Goal: Task Accomplishment & Management: Manage account settings

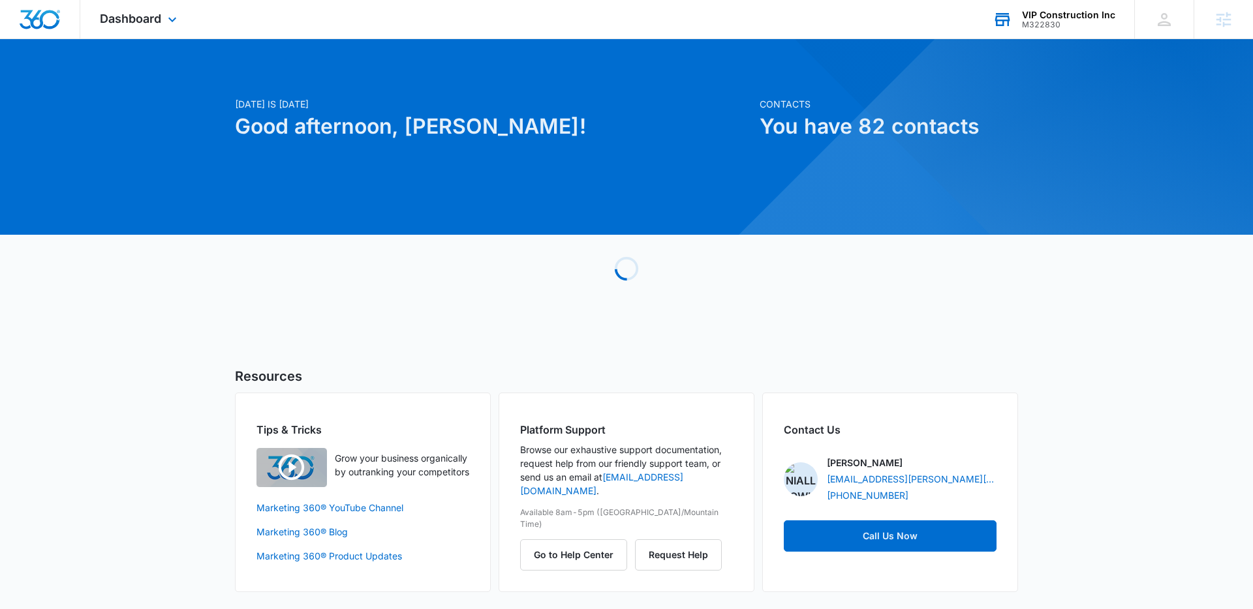
click at [1047, 21] on div "M322830" at bounding box center [1068, 24] width 93 height 9
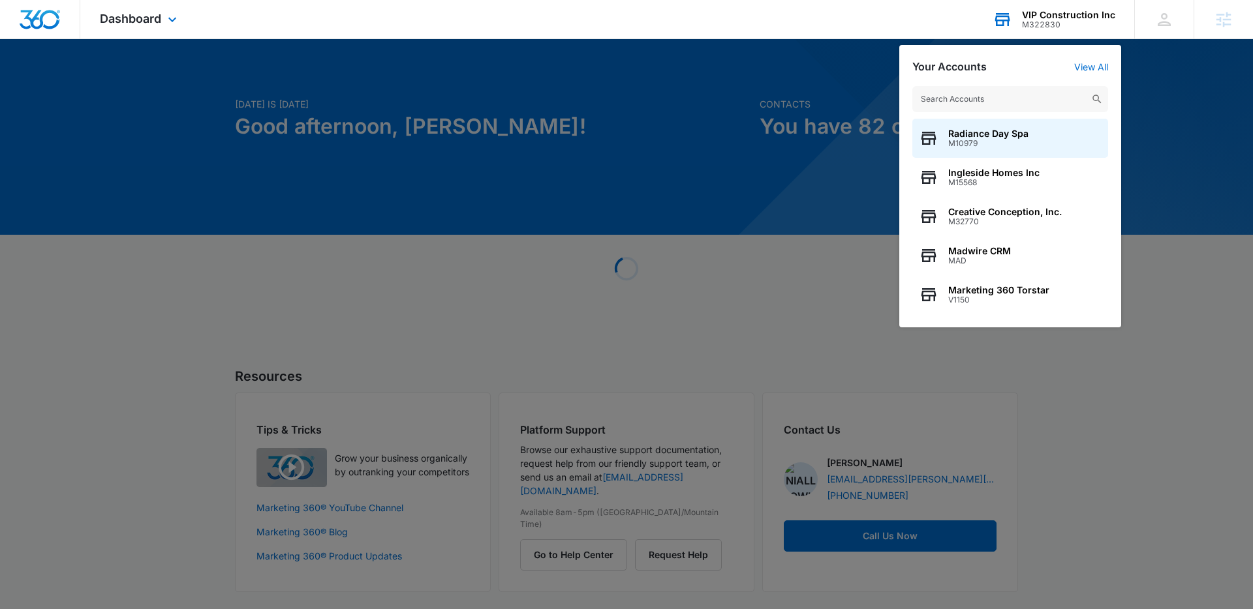
click at [1022, 93] on input "text" at bounding box center [1010, 99] width 196 height 26
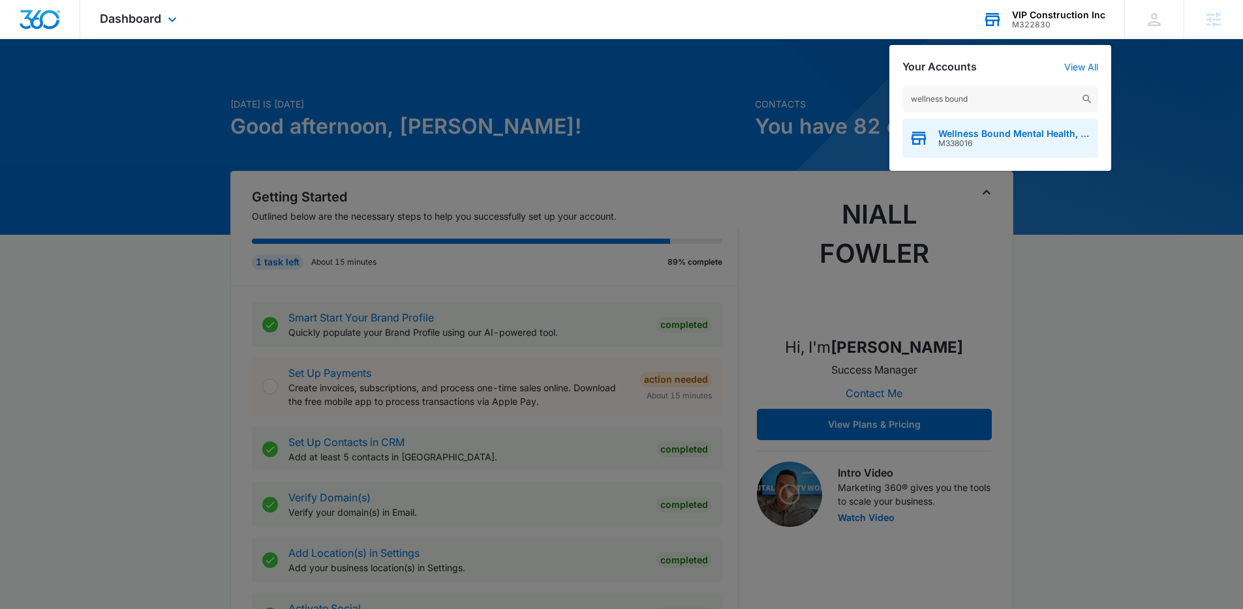
type input "wellness bound"
click at [1000, 132] on span "Wellness Bound Mental Health, LLC" at bounding box center [1014, 134] width 153 height 10
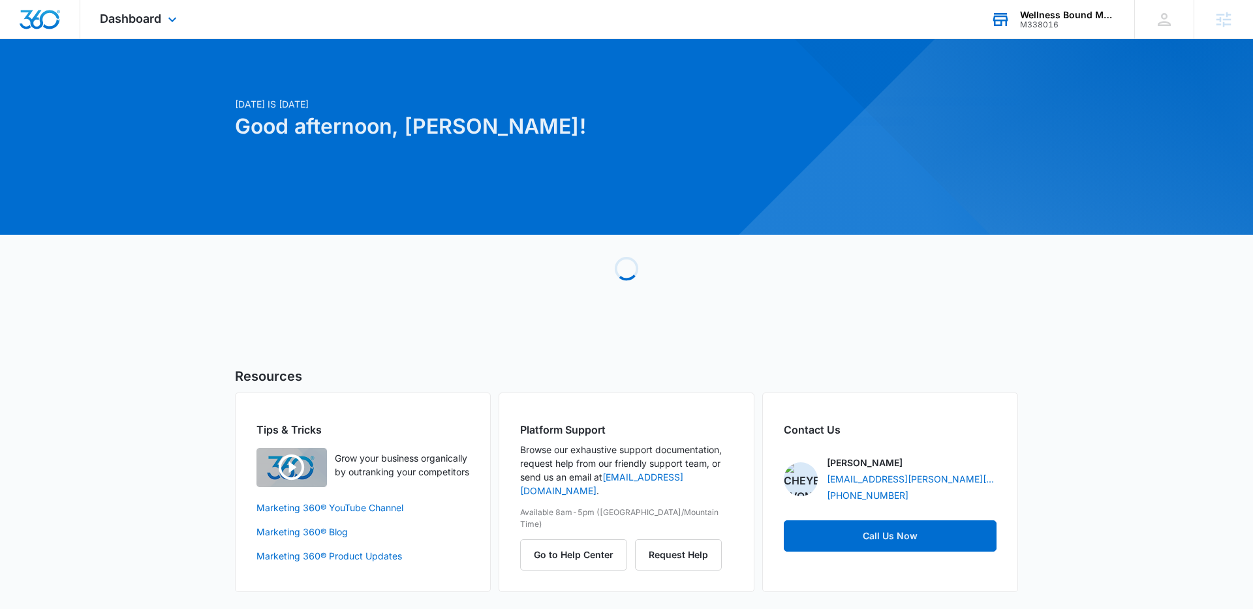
click at [162, 17] on div "Dashboard Apps Reputation Websites Forms CRM Email Social POS Content Ads Intel…" at bounding box center [139, 19] width 119 height 38
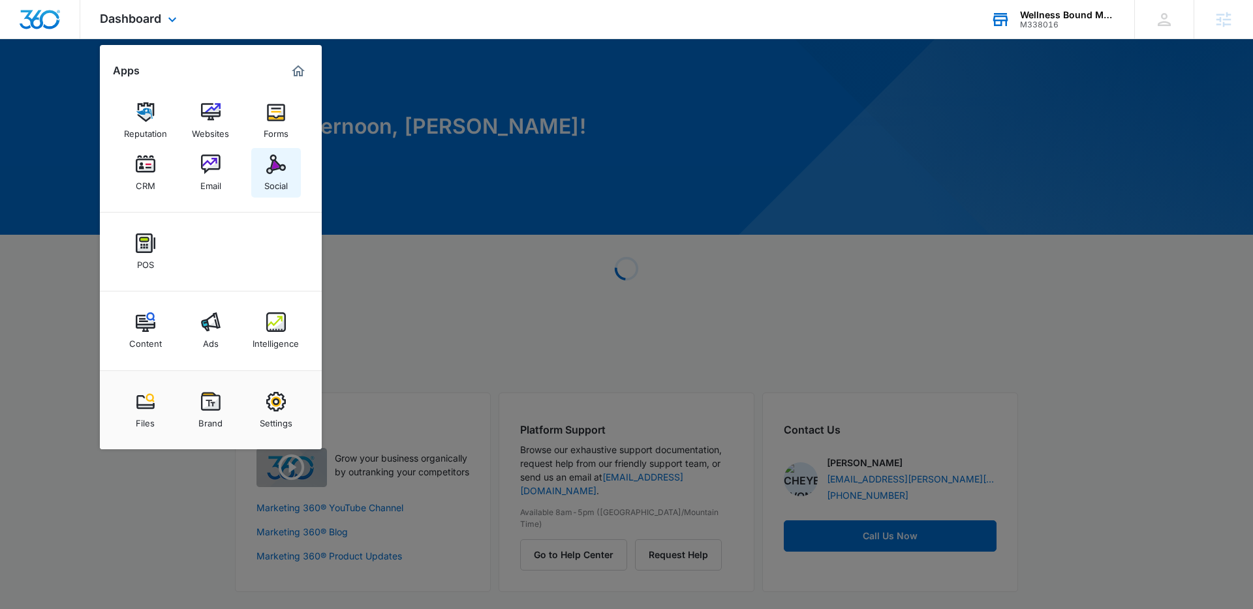
click at [275, 169] on img at bounding box center [276, 165] width 20 height 20
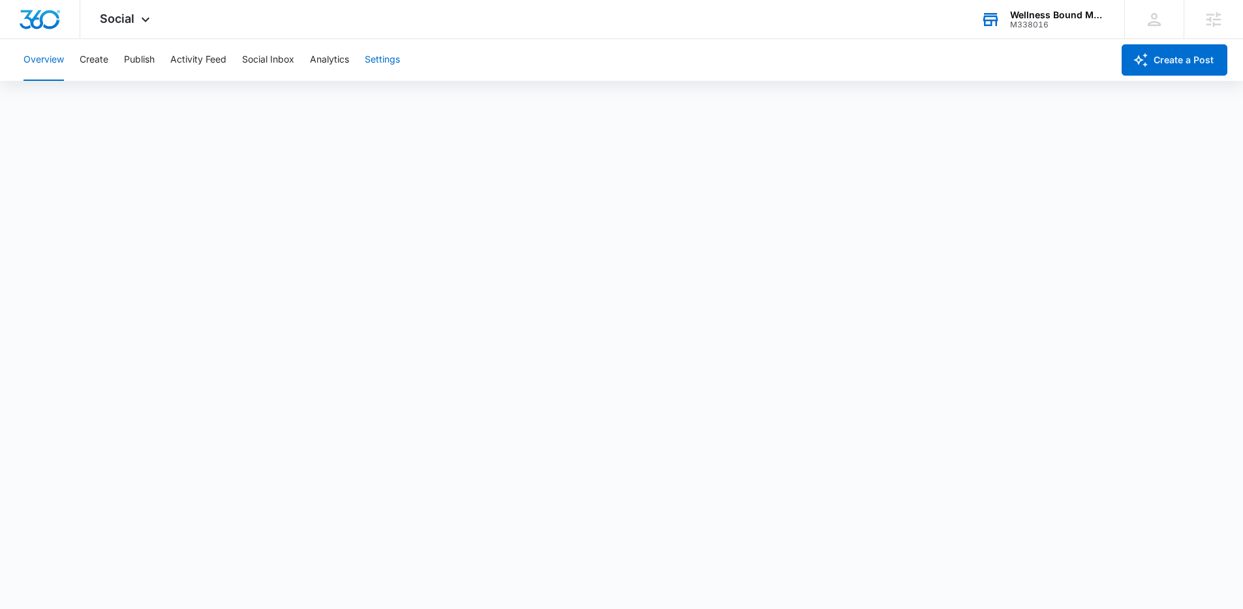
click at [374, 61] on button "Settings" at bounding box center [382, 60] width 35 height 42
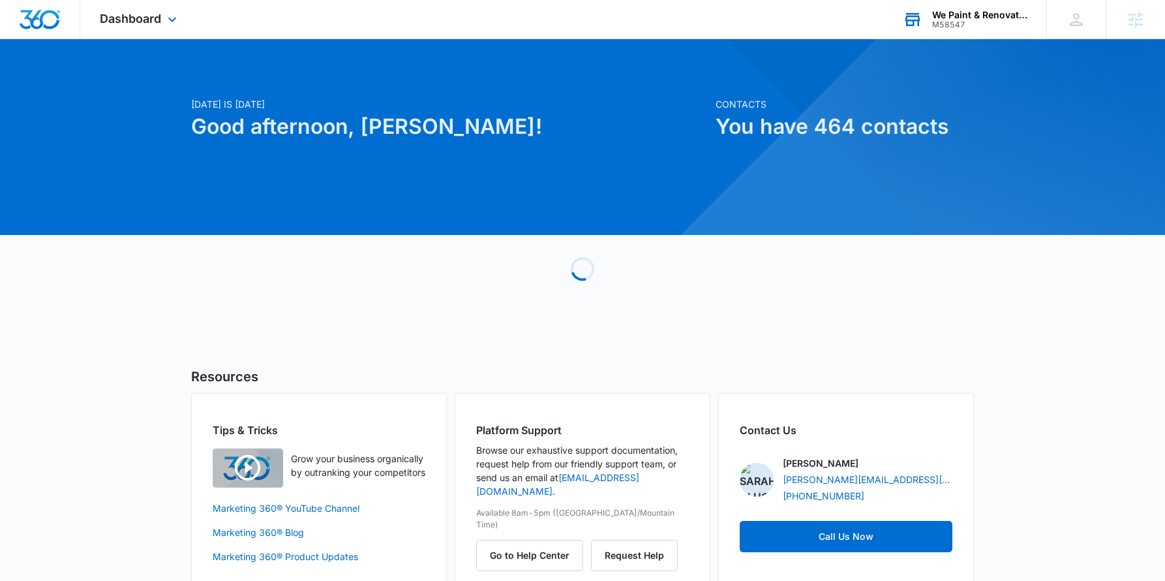
click at [960, 10] on div "We Paint & Renovate Inc." at bounding box center [979, 15] width 95 height 10
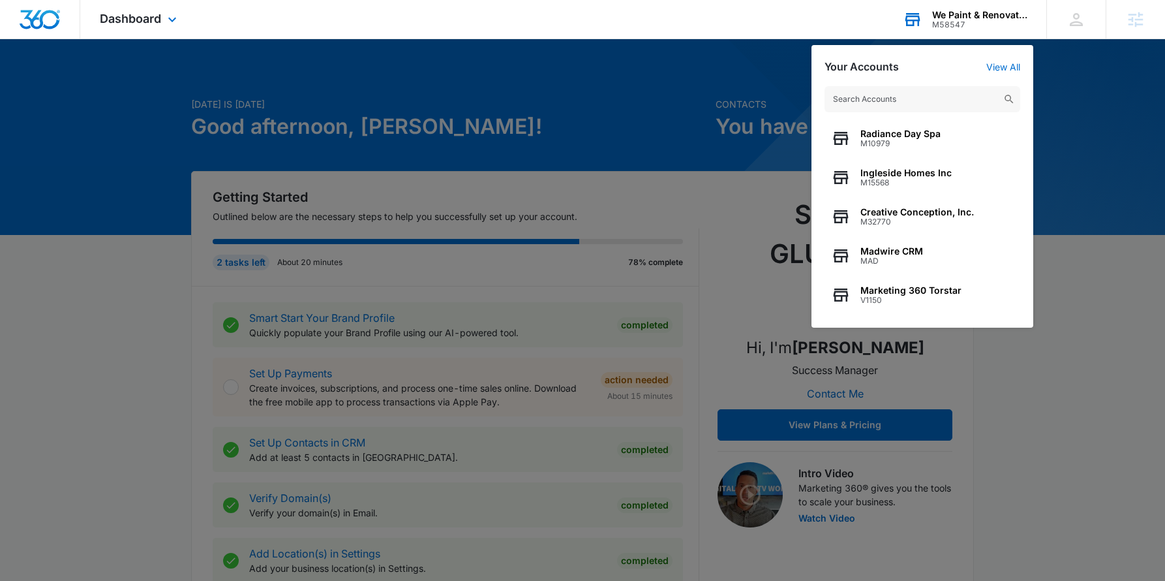
click at [897, 102] on input "text" at bounding box center [923, 99] width 196 height 26
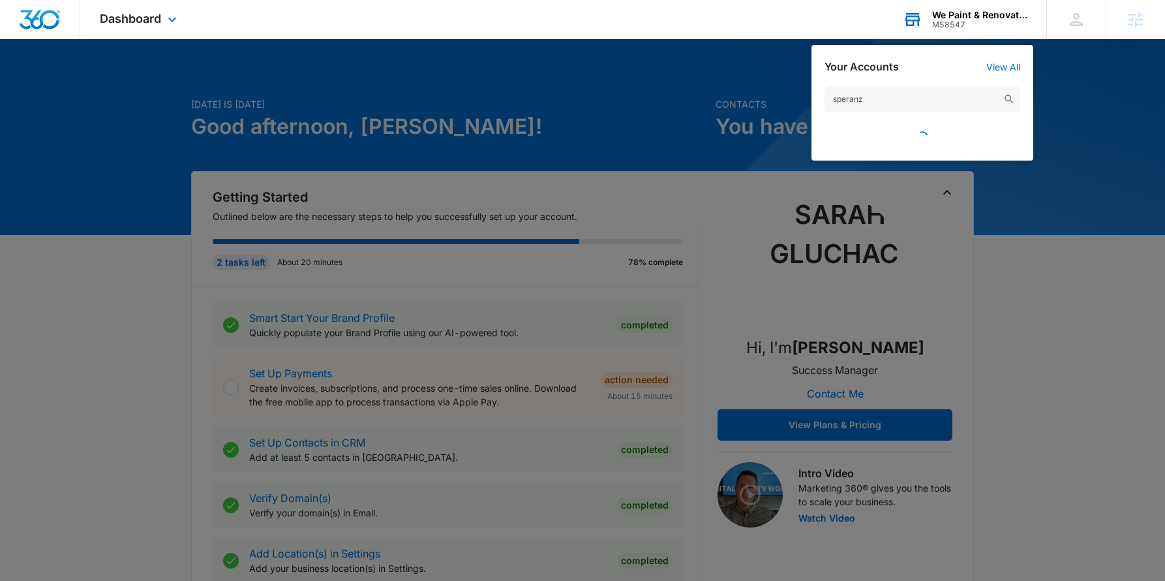
type input "speranza"
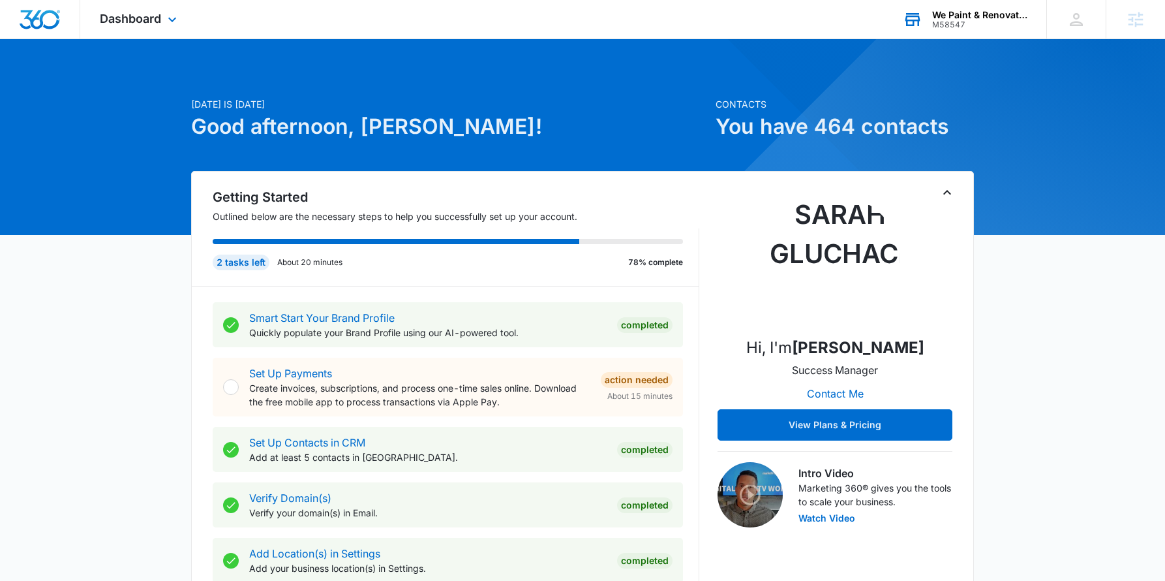
click at [966, 14] on div "We Paint & Renovate Inc." at bounding box center [979, 15] width 95 height 10
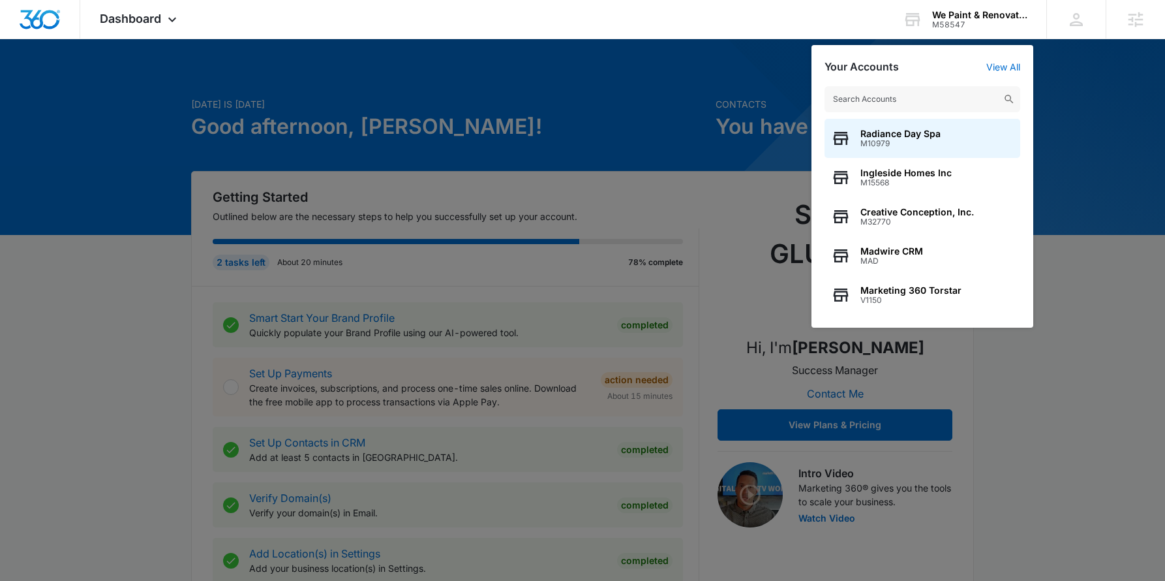
click at [942, 108] on input "text" at bounding box center [923, 99] width 196 height 26
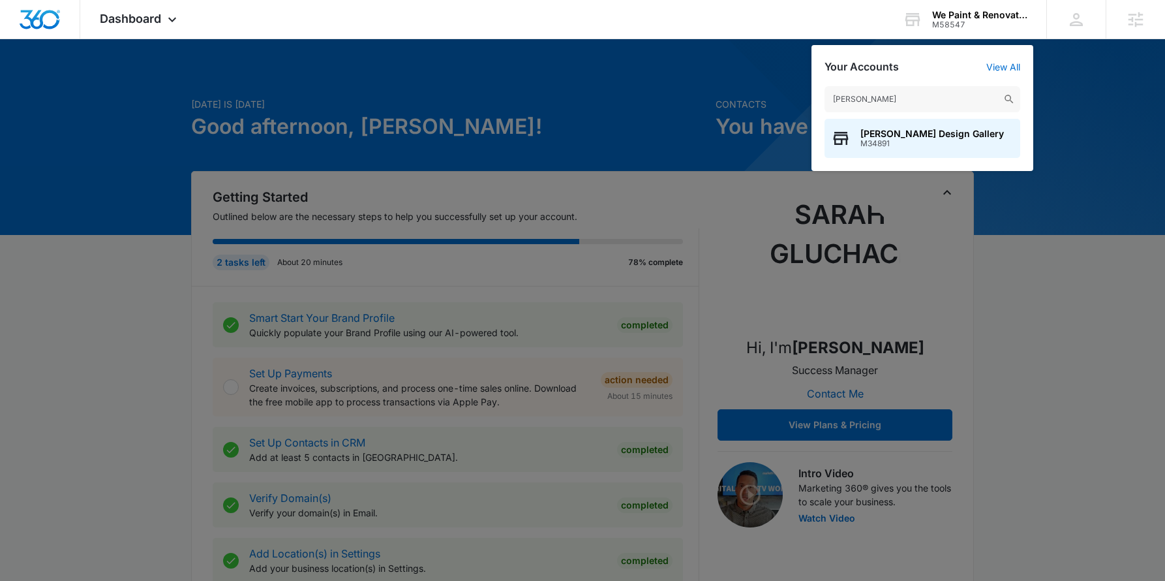
type input "speranza"
click at [946, 129] on span "Speranza Design Gallery" at bounding box center [932, 134] width 144 height 10
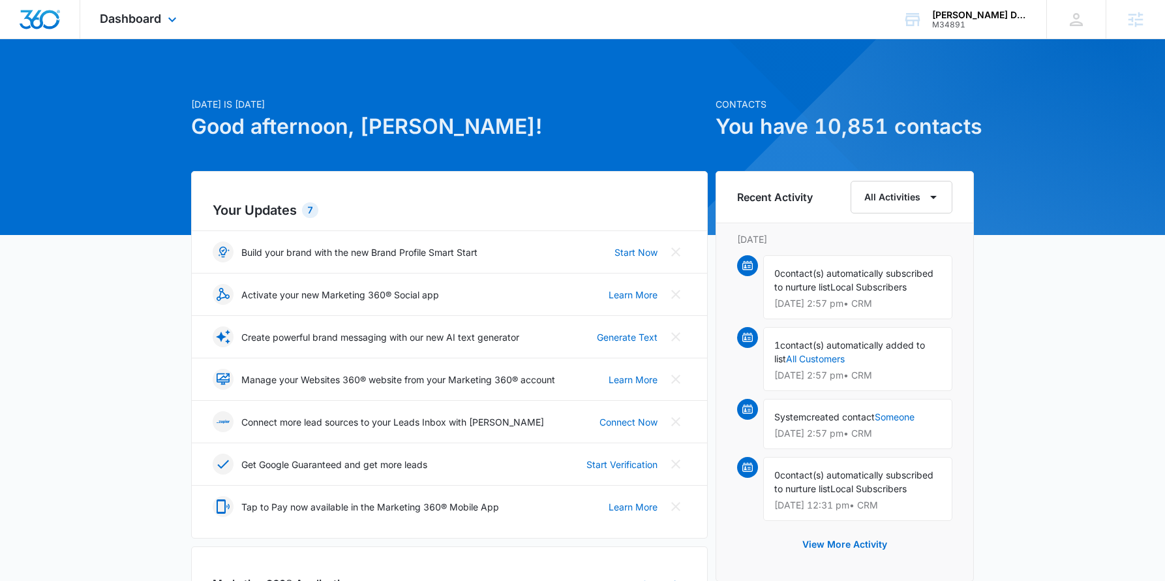
click at [157, 25] on div "Dashboard Apps Reputation Forms CRM Email Social POS Content Ads Intelligence F…" at bounding box center [139, 19] width 119 height 38
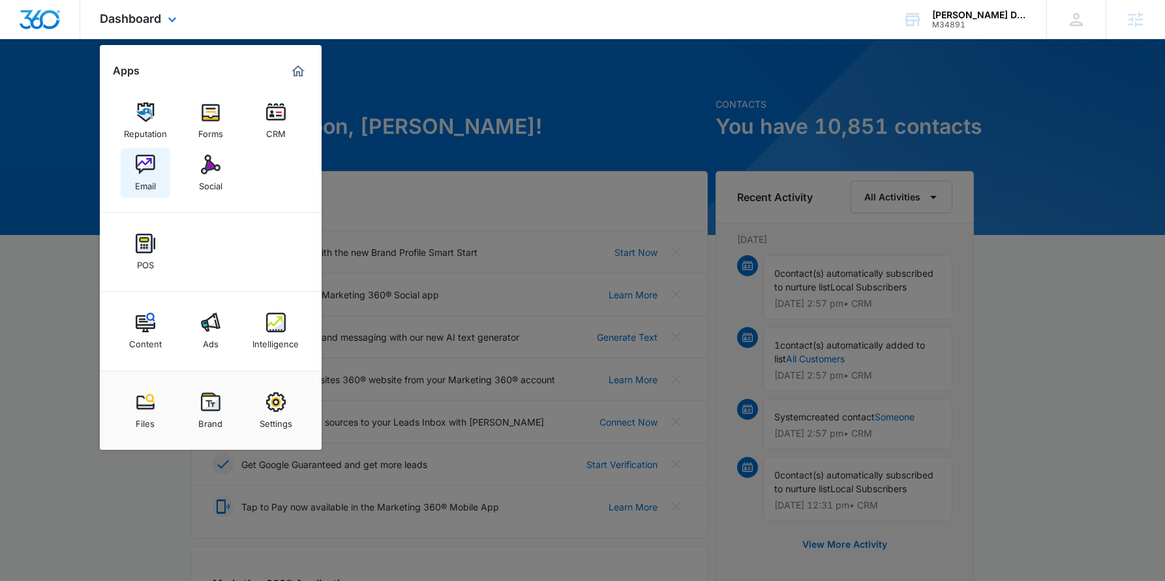
click at [144, 174] on img at bounding box center [146, 165] width 20 height 20
